Goal: Obtain resource: Obtain resource

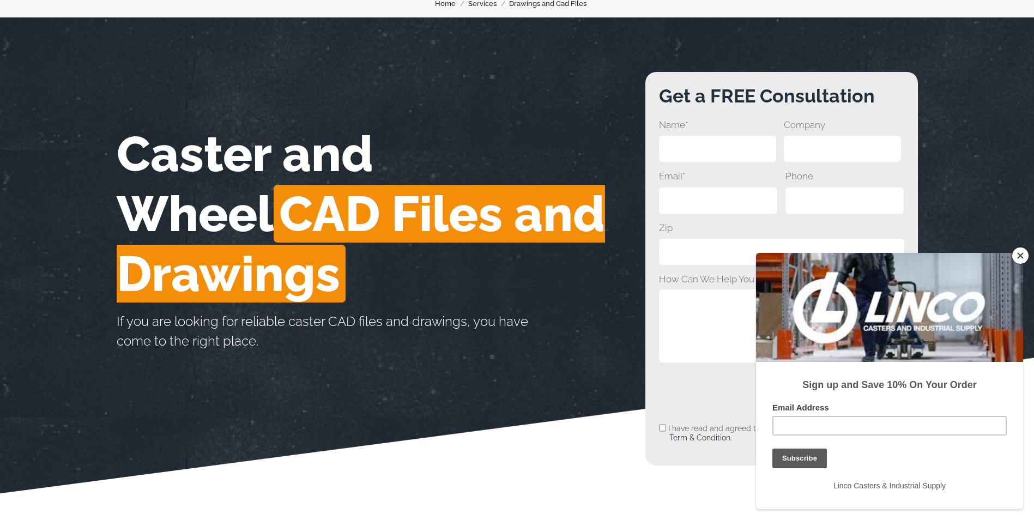
scroll to position [109, 0]
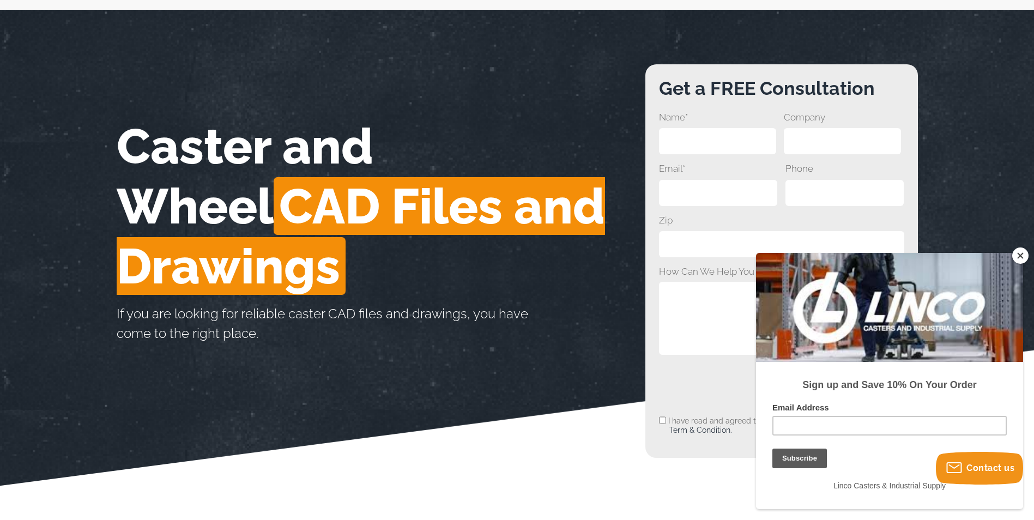
click at [1021, 255] on button "Close" at bounding box center [1020, 256] width 16 height 16
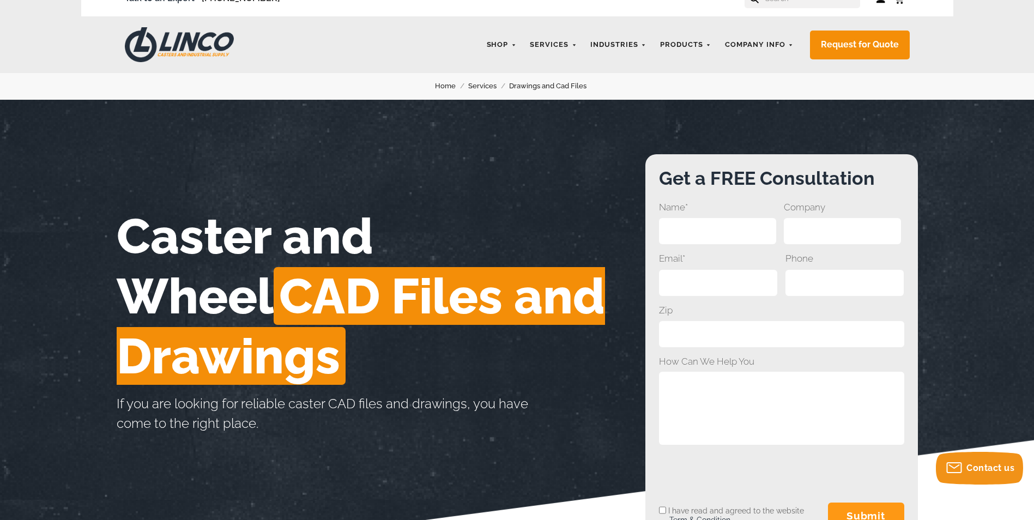
scroll to position [0, 0]
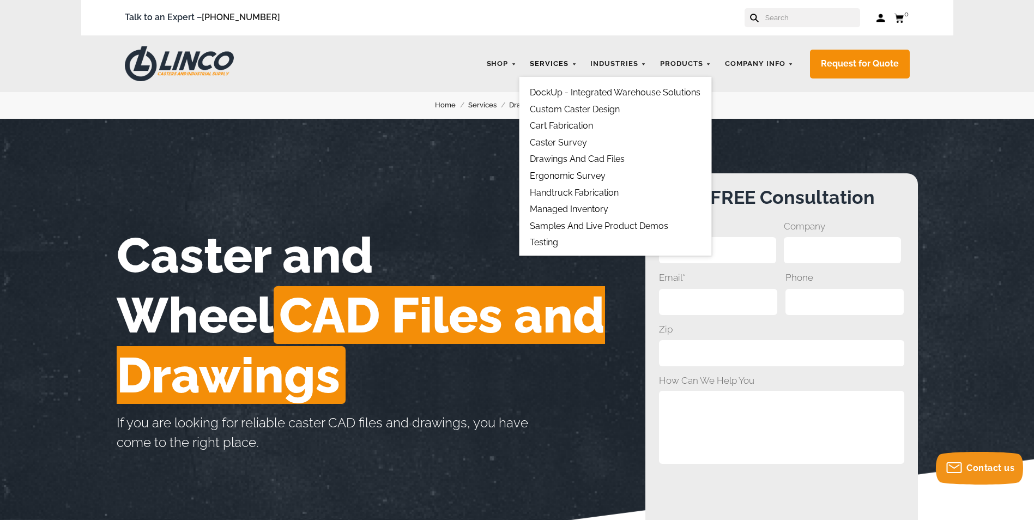
click at [551, 61] on link "Services" at bounding box center [553, 63] width 58 height 21
click at [555, 159] on link "Drawings and Cad Files" at bounding box center [577, 159] width 95 height 10
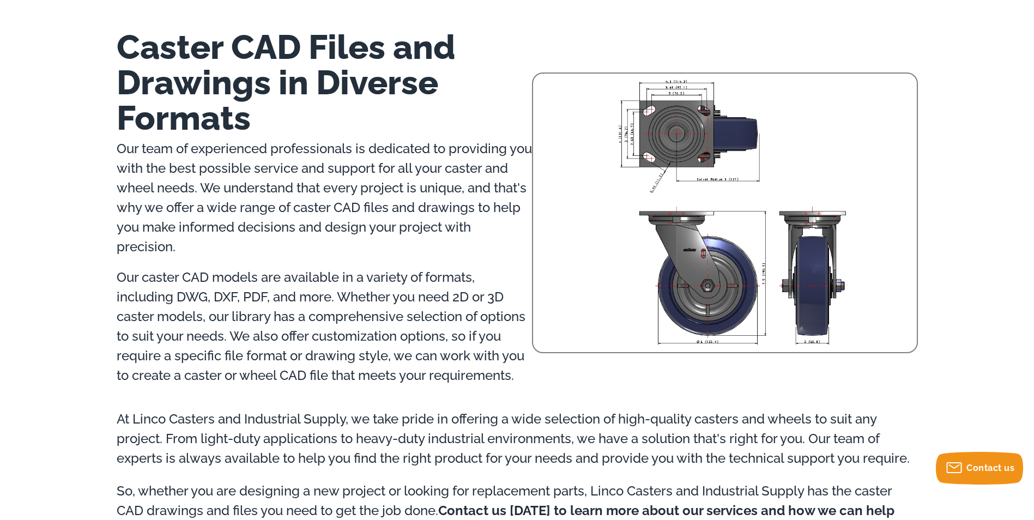
scroll to position [600, 0]
click at [706, 144] on img at bounding box center [732, 210] width 370 height 275
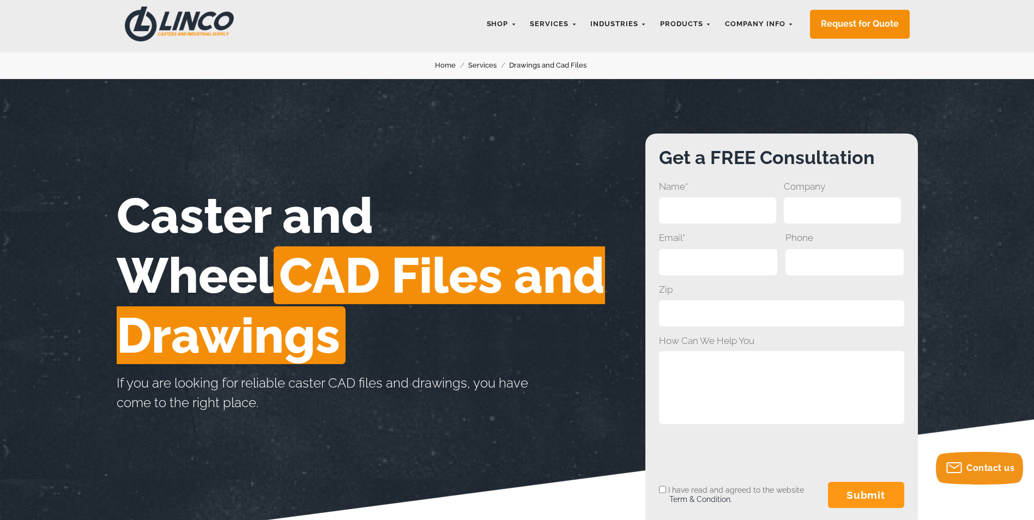
scroll to position [0, 0]
